Goal: Task Accomplishment & Management: Use online tool/utility

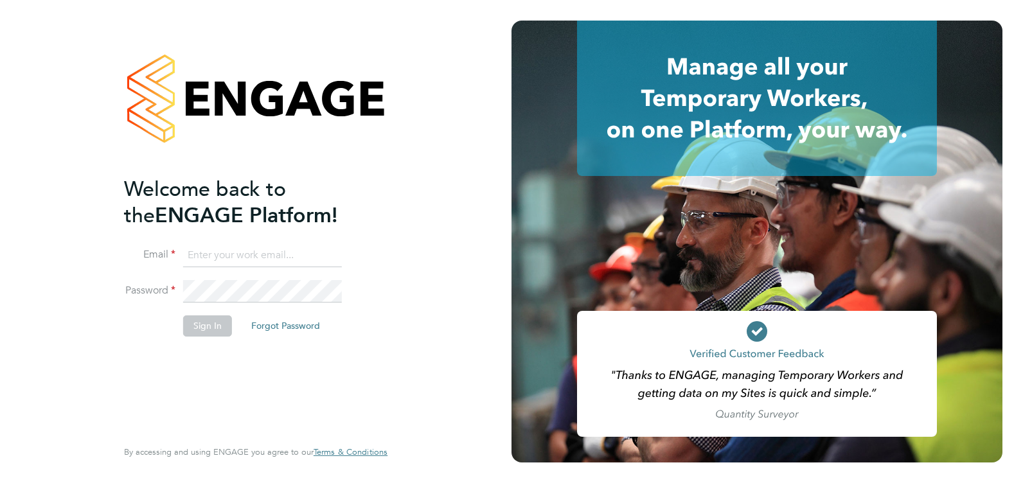
type input "[PERSON_NAME][EMAIL_ADDRESS][PERSON_NAME][DOMAIN_NAME]"
click at [190, 328] on button "Sign In" at bounding box center [207, 326] width 49 height 21
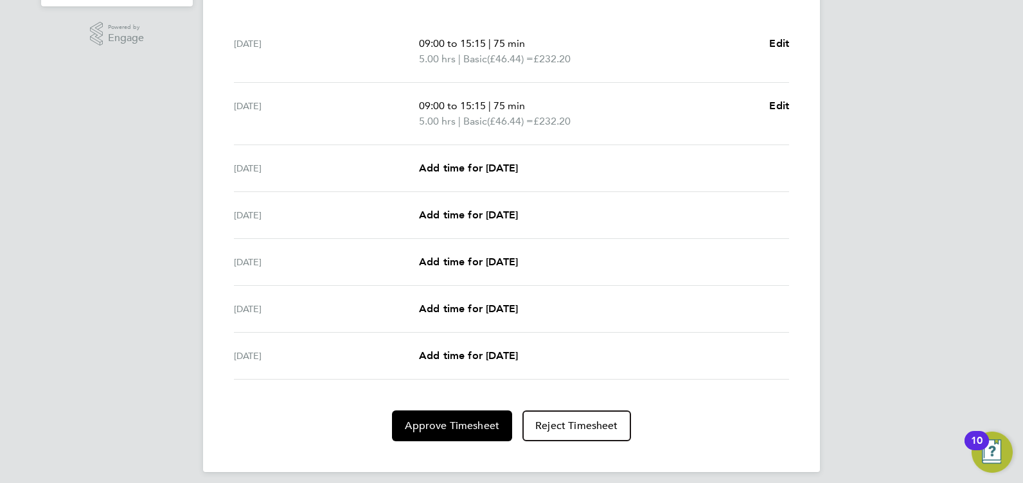
scroll to position [409, 0]
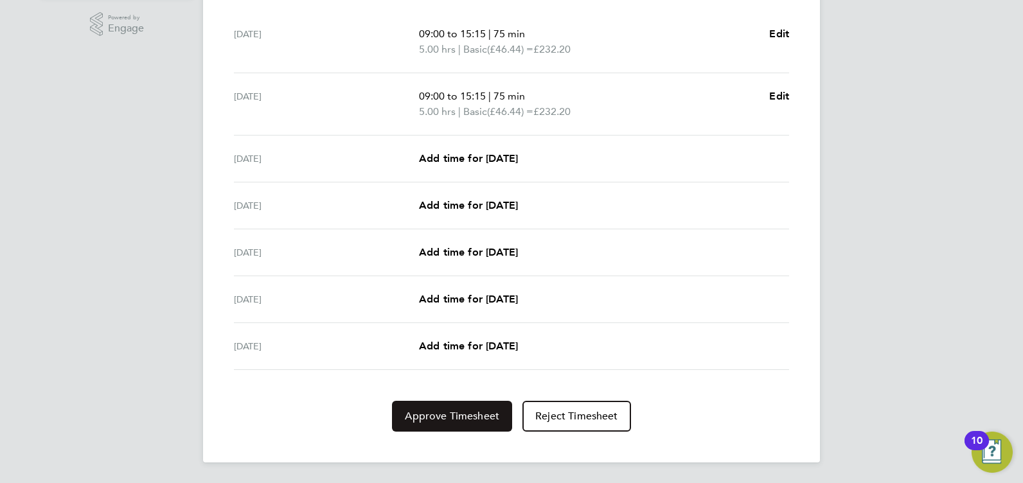
click at [451, 415] on span "Approve Timesheet" at bounding box center [452, 416] width 94 height 13
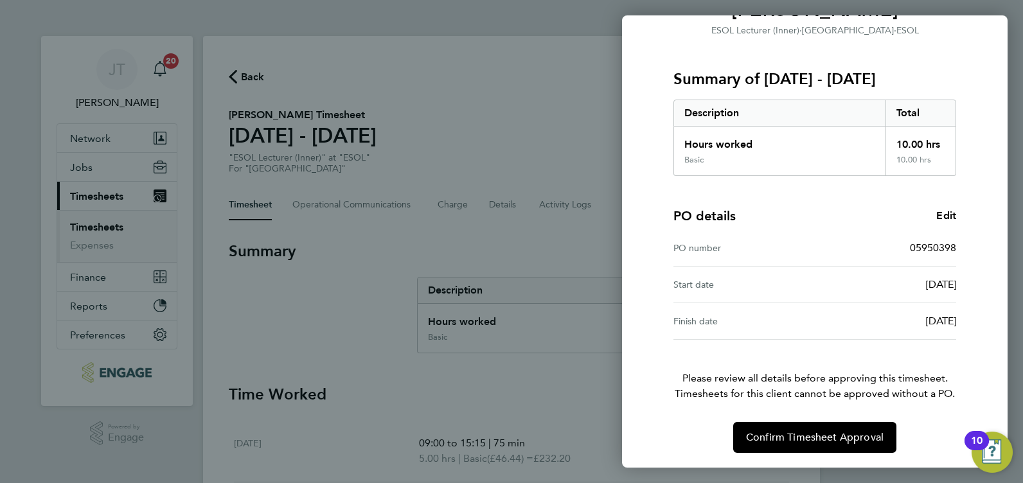
scroll to position [132, 0]
click at [823, 438] on span "Confirm Timesheet Approval" at bounding box center [815, 437] width 138 height 13
